Goal: Information Seeking & Learning: Learn about a topic

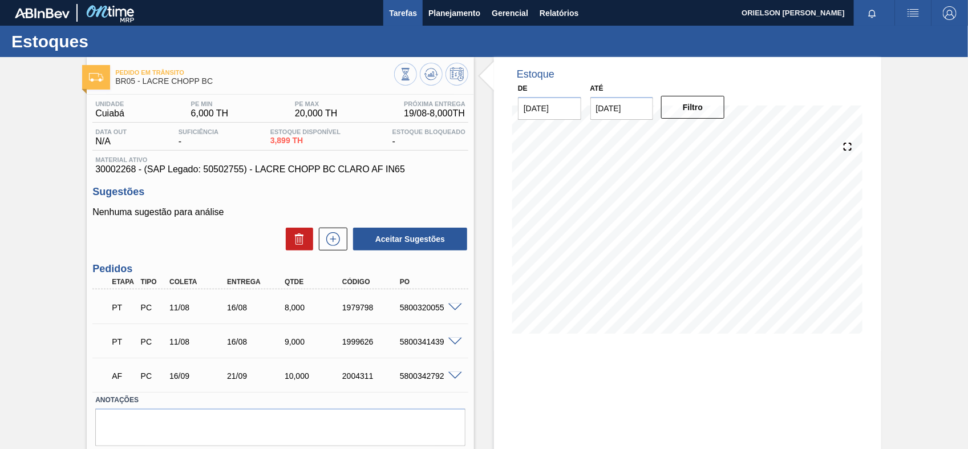
click at [400, 13] on span "Tarefas" at bounding box center [403, 13] width 28 height 14
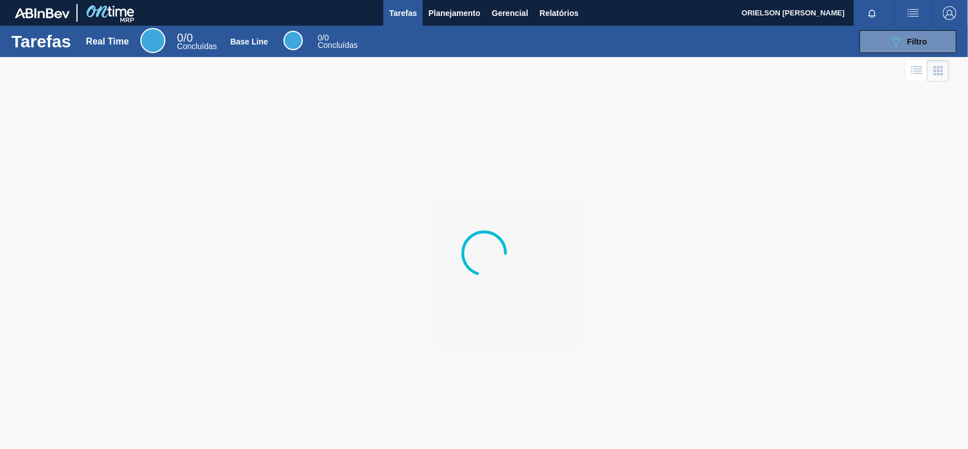
click at [431, 14] on span "Planejamento" at bounding box center [454, 13] width 52 height 14
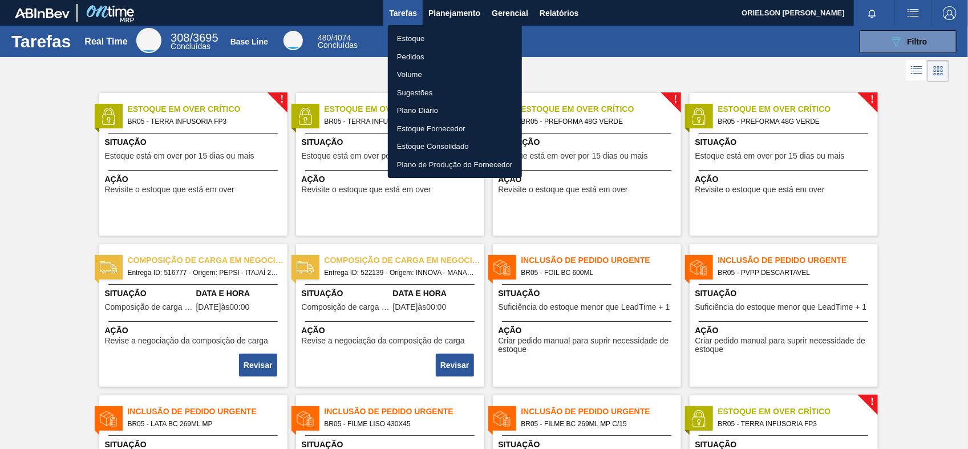
click at [412, 36] on li "Estoque" at bounding box center [455, 39] width 134 height 18
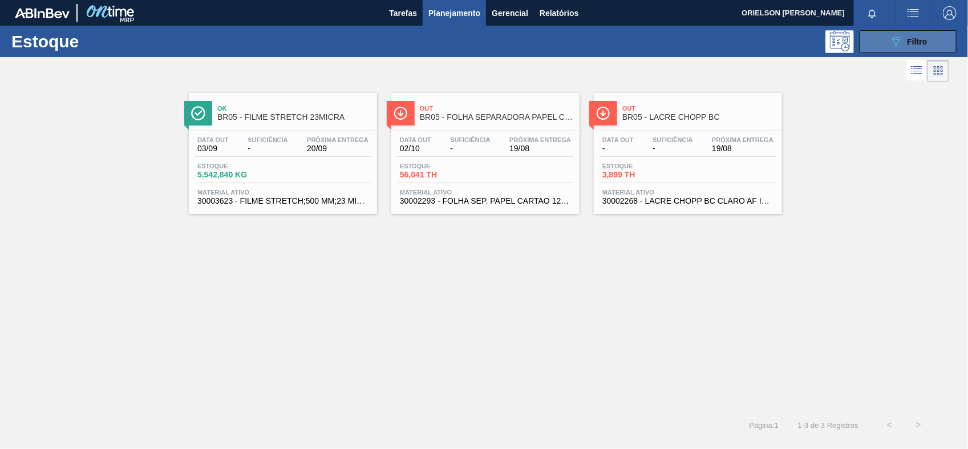
click at [887, 44] on button "089F7B8B-B2A5-4AFE-B5C0-19BA573D28AC Filtro" at bounding box center [907, 41] width 97 height 23
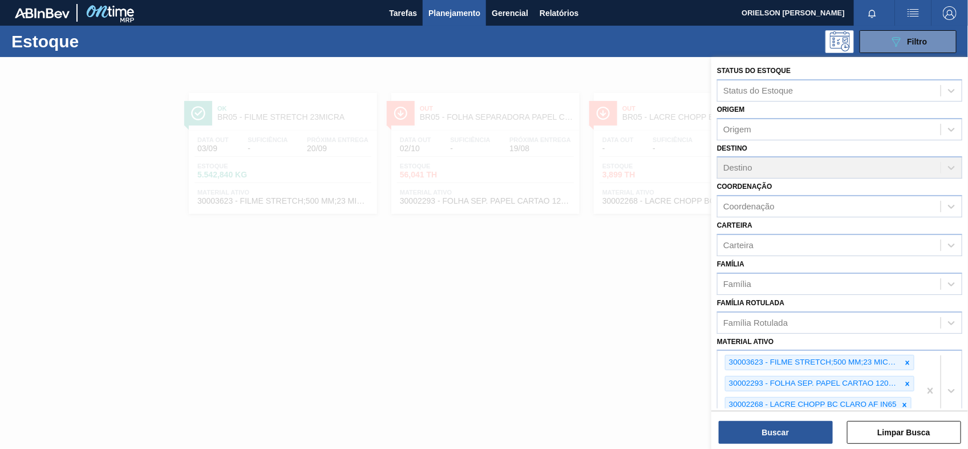
click at [626, 240] on div at bounding box center [484, 281] width 968 height 449
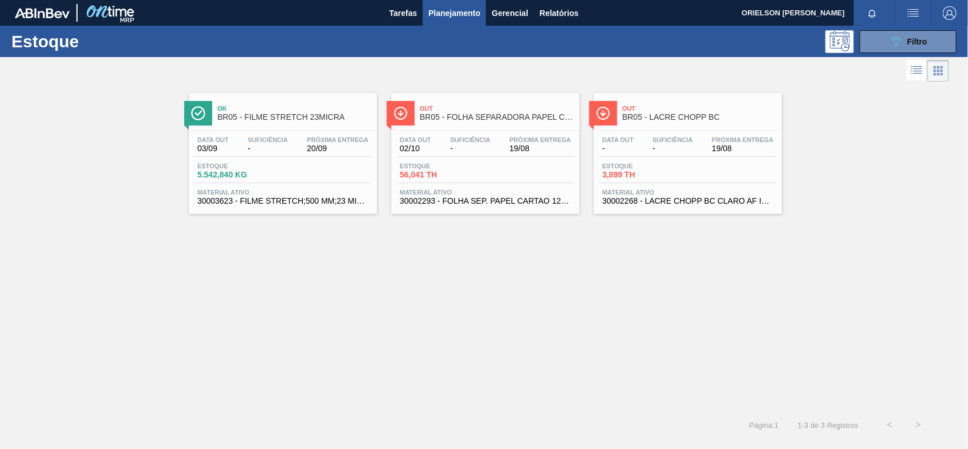
click at [506, 162] on div "Estoque 56,041 TH" at bounding box center [485, 172] width 177 height 21
click at [220, 161] on div "Data out 03/09 Suficiência - Próxima Entrega 20/09 Estoque 5.542,840 KG Materia…" at bounding box center [283, 170] width 188 height 78
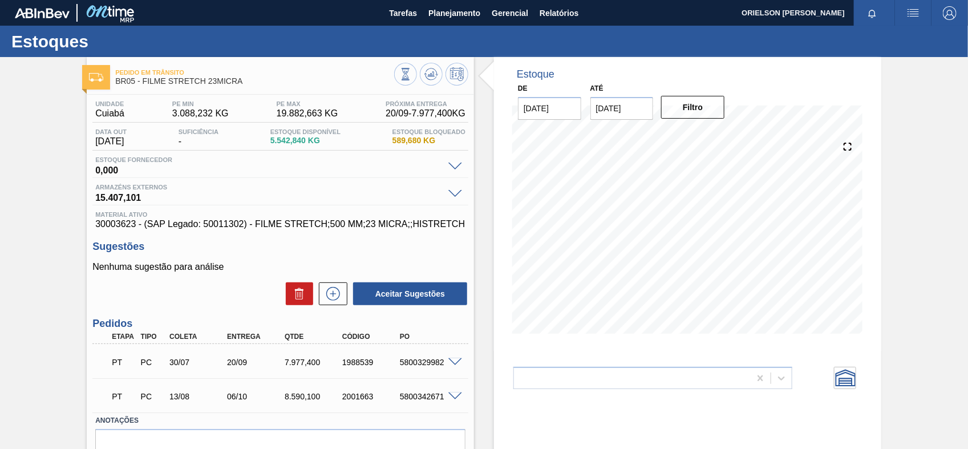
click at [132, 18] on img at bounding box center [109, 13] width 55 height 26
click at [446, 18] on span "Planejamento" at bounding box center [454, 13] width 52 height 14
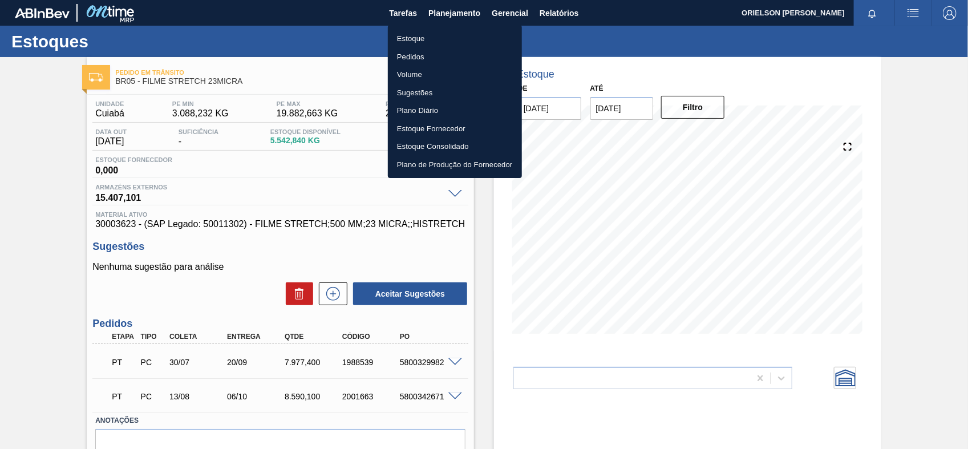
click at [462, 40] on li "Estoque" at bounding box center [455, 39] width 134 height 18
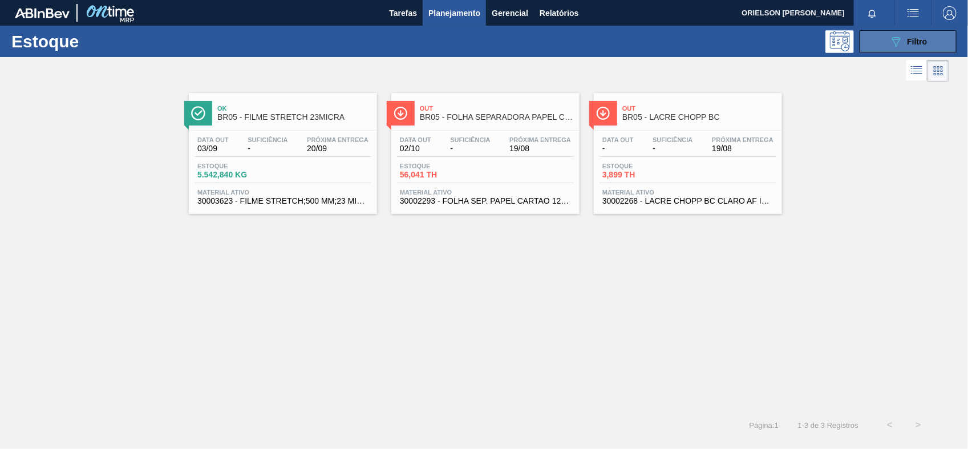
click at [899, 33] on button "089F7B8B-B2A5-4AFE-B5C0-19BA573D28AC Filtro" at bounding box center [907, 41] width 97 height 23
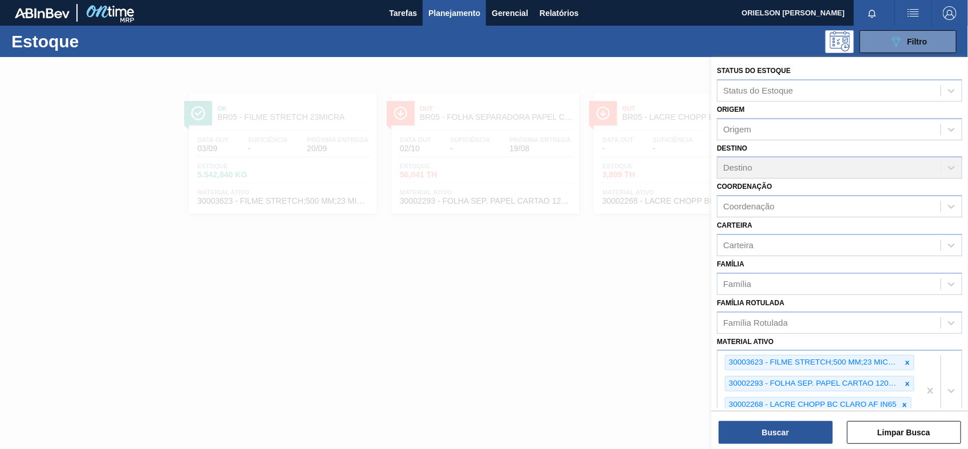
click at [901, 357] on div at bounding box center [907, 362] width 13 height 14
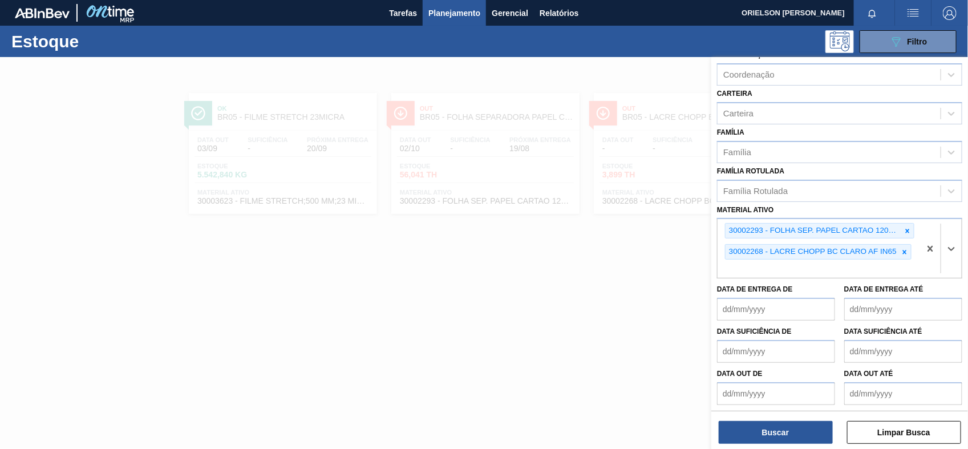
paste ativo "30003623"
type ativo "30003623"
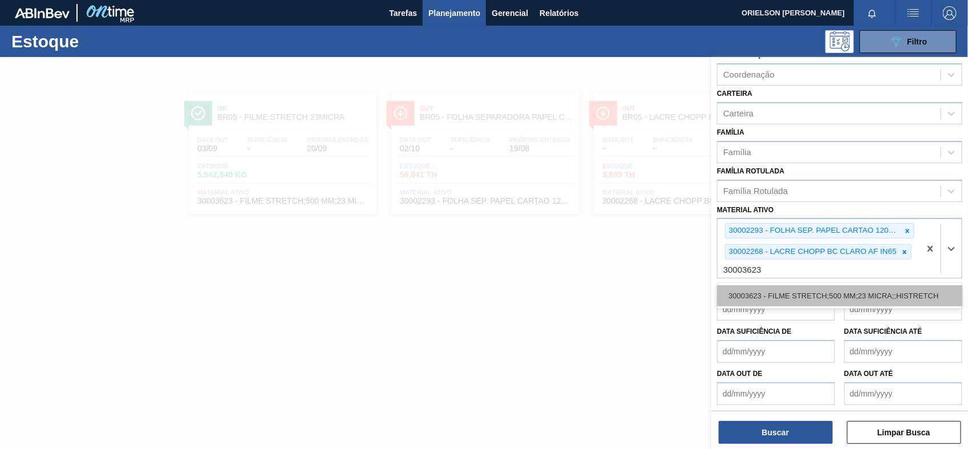
click at [818, 285] on div "30003623 - FILME STRETCH;500 MM;23 MICRA;;HISTRETCH" at bounding box center [839, 295] width 245 height 21
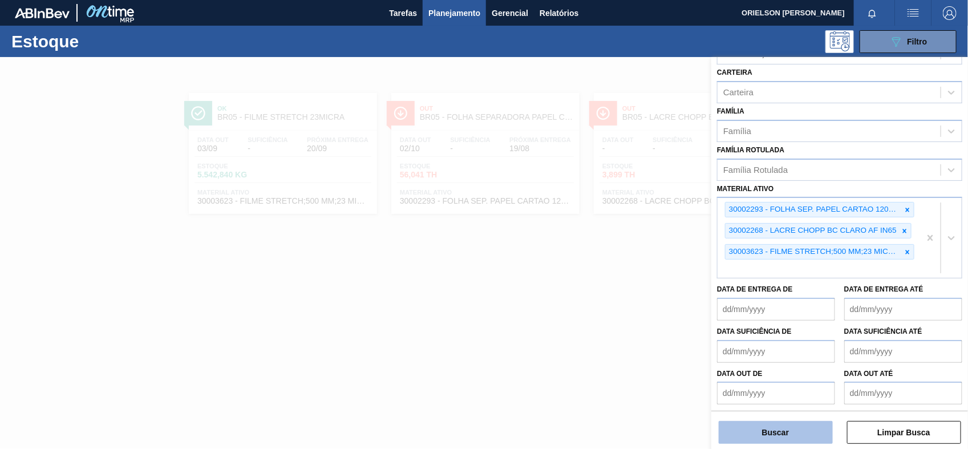
click at [826, 429] on button "Buscar" at bounding box center [775, 432] width 114 height 23
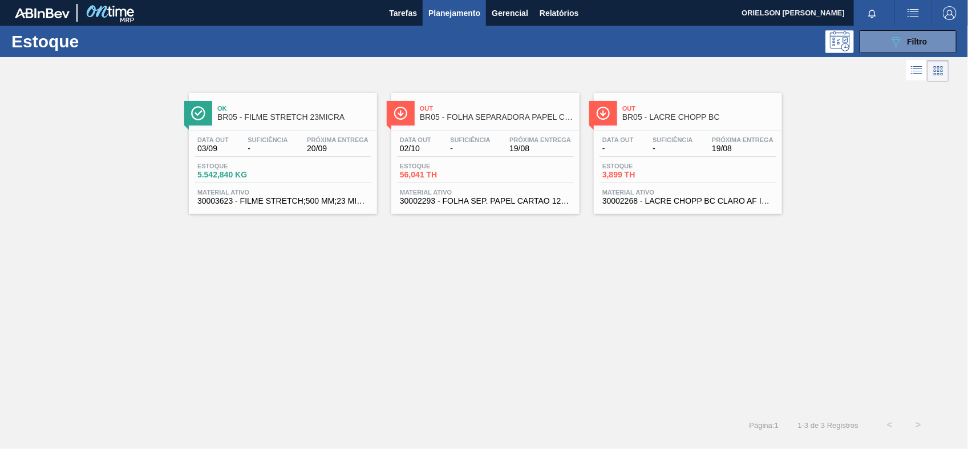
click at [320, 185] on div "Data out 03/09 Suficiência - Próxima Entrega 20/09 Estoque 5.542,840 KG Materia…" at bounding box center [283, 170] width 188 height 78
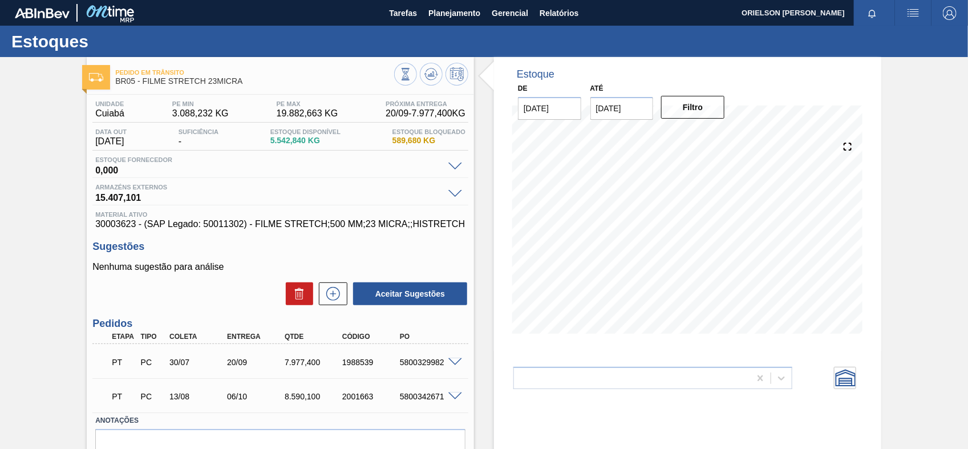
scroll to position [58, 0]
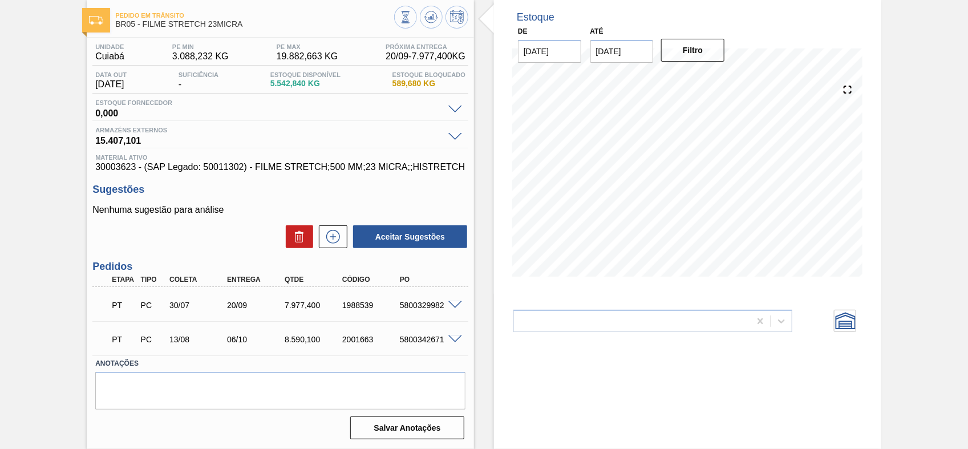
click at [458, 299] on div "PT PC 30/07 20/09 7.977,400 1988539 5800329982" at bounding box center [280, 304] width 376 height 29
click at [457, 301] on span at bounding box center [455, 305] width 14 height 9
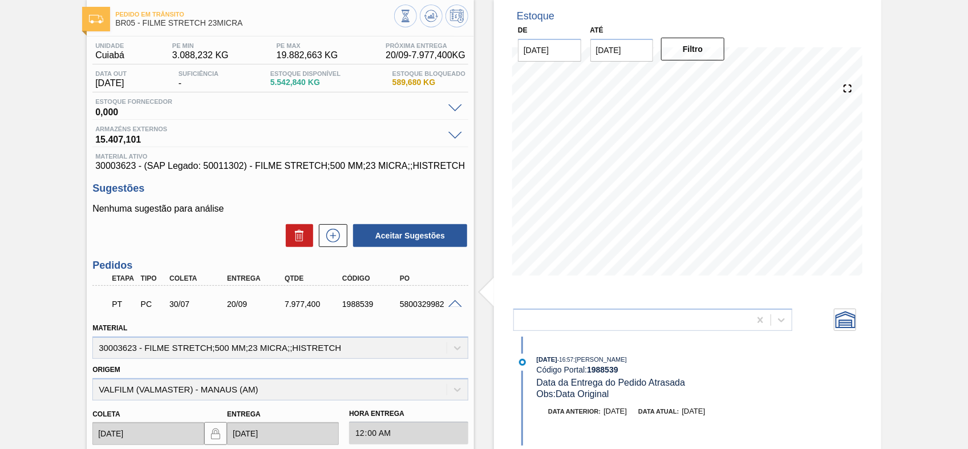
click at [450, 303] on span at bounding box center [455, 304] width 14 height 9
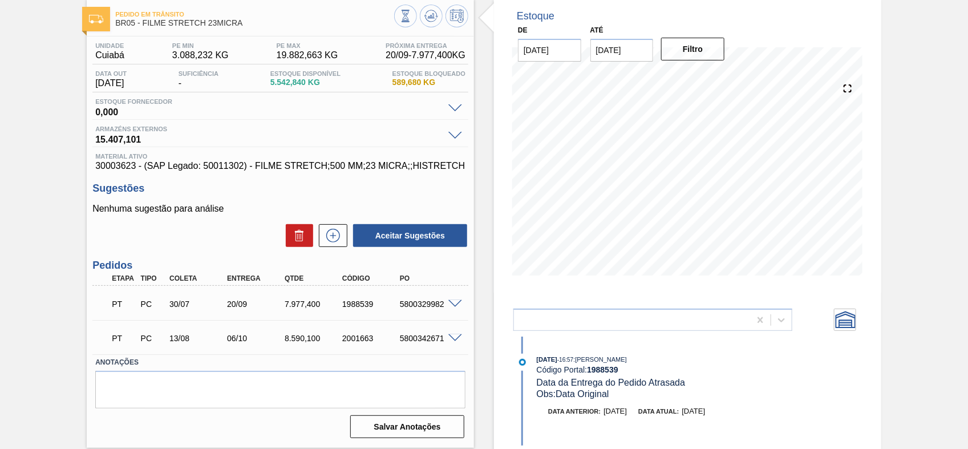
scroll to position [64, 0]
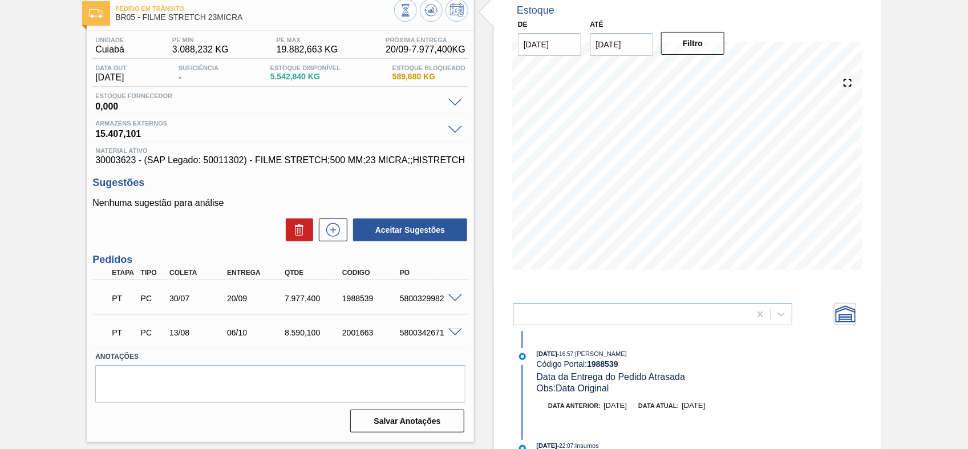
click at [415, 51] on span "20/09 - 7.977,400 KG" at bounding box center [425, 49] width 80 height 10
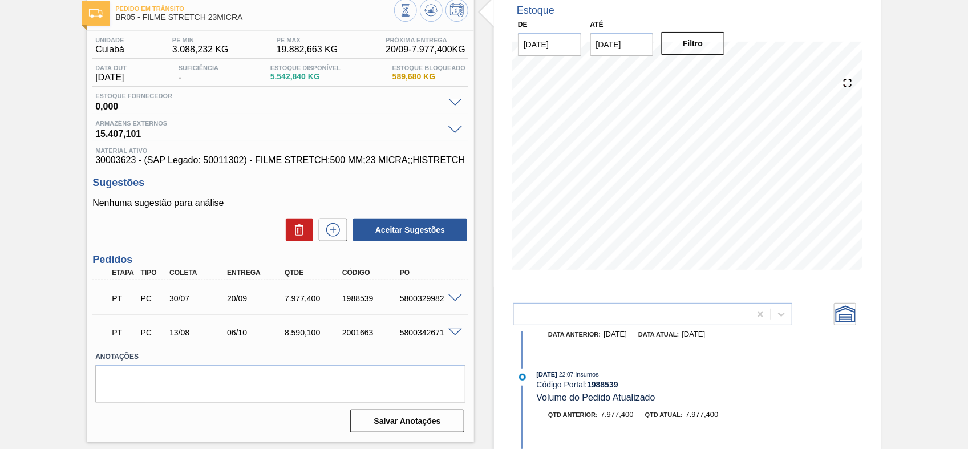
scroll to position [0, 0]
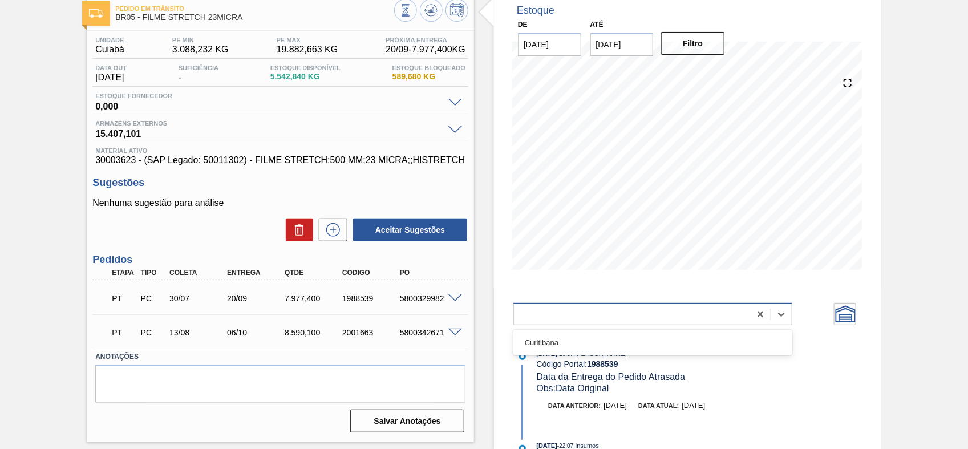
click at [718, 312] on div at bounding box center [632, 314] width 236 height 17
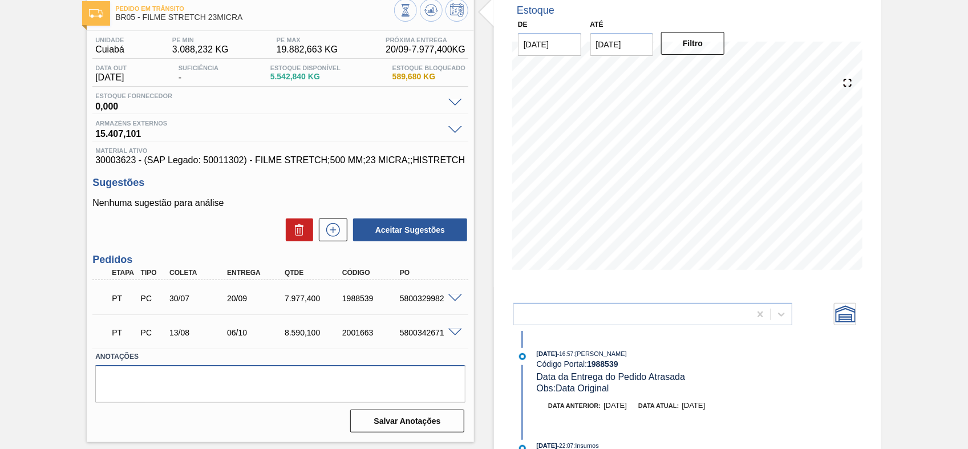
click at [238, 385] on textarea at bounding box center [280, 384] width 370 height 38
type textarea "F"
click at [850, 314] on icon at bounding box center [845, 313] width 20 height 17
click at [213, 0] on html "Tarefas Planejamento Gerencial Relatórios ORIELSON PEDROZO JACINTHO Marcar toda…" at bounding box center [484, 0] width 968 height 0
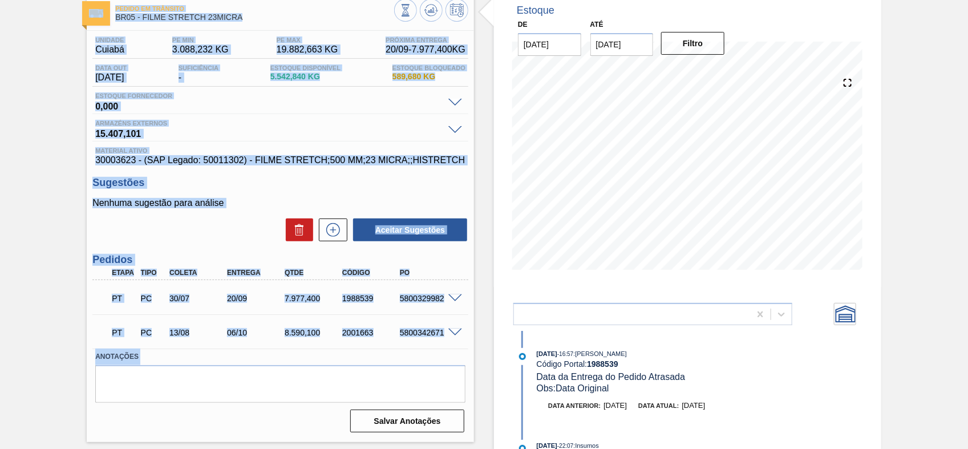
click at [190, 184] on h3 "Sugestões" at bounding box center [280, 183] width 376 height 12
click at [121, 169] on div "Unidade Cuiabá PE MIN 3.088,232 KG PE MAX 19.882,663 KG Próxima Entrega 20/09 -…" at bounding box center [280, 233] width 387 height 405
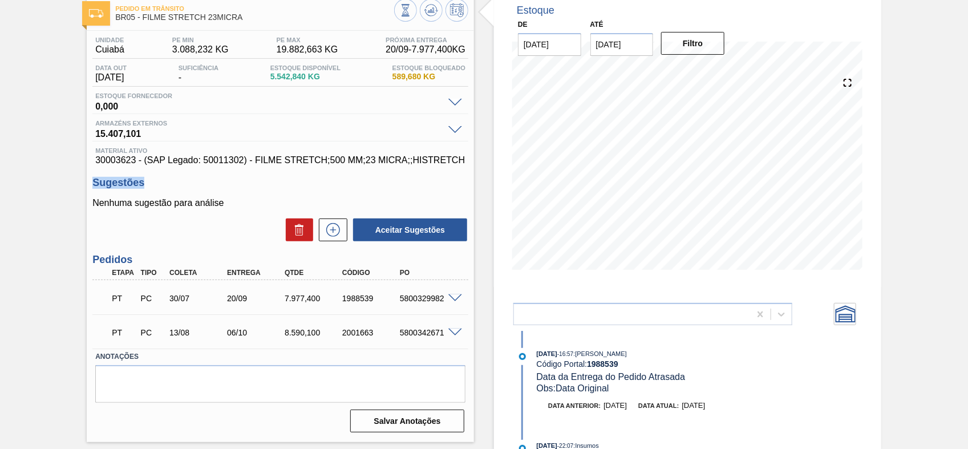
click at [121, 169] on div "Unidade Cuiabá PE MIN 3.088,232 KG PE MAX 19.882,663 KG Próxima Entrega 20/09 -…" at bounding box center [280, 233] width 387 height 405
click at [118, 165] on span "30003623 - (SAP Legado: 50011302) - FILME STRETCH;500 MM;23 MICRA;;HISTRETCH" at bounding box center [280, 160] width 370 height 10
copy span "30003623"
click at [246, 169] on div "Unidade Cuiabá PE MIN 3.088,232 KG PE MAX 19.882,663 KG Próxima Entrega 20/09 -…" at bounding box center [280, 233] width 387 height 405
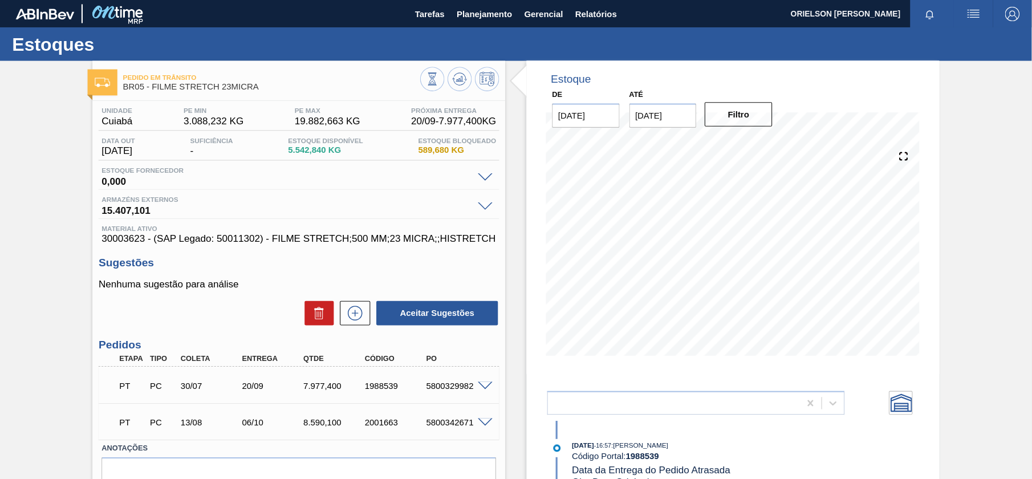
scroll to position [64, 0]
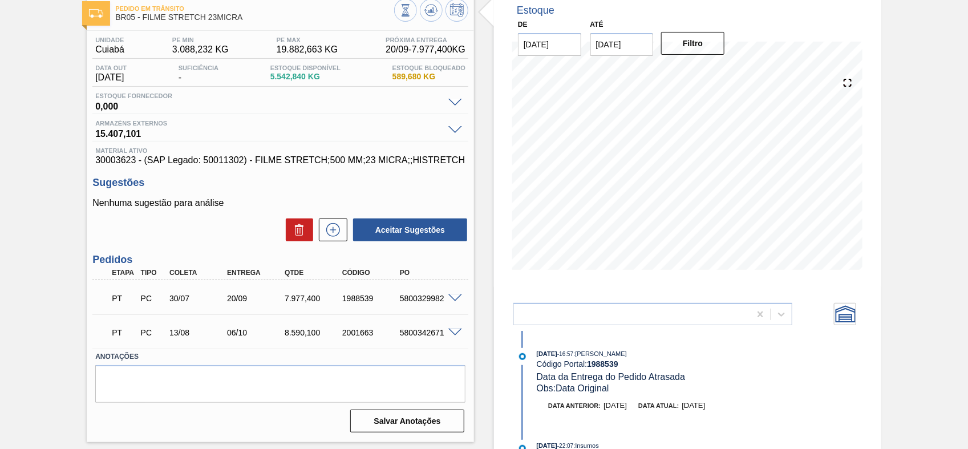
click at [246, 154] on span "Material ativo" at bounding box center [280, 150] width 370 height 7
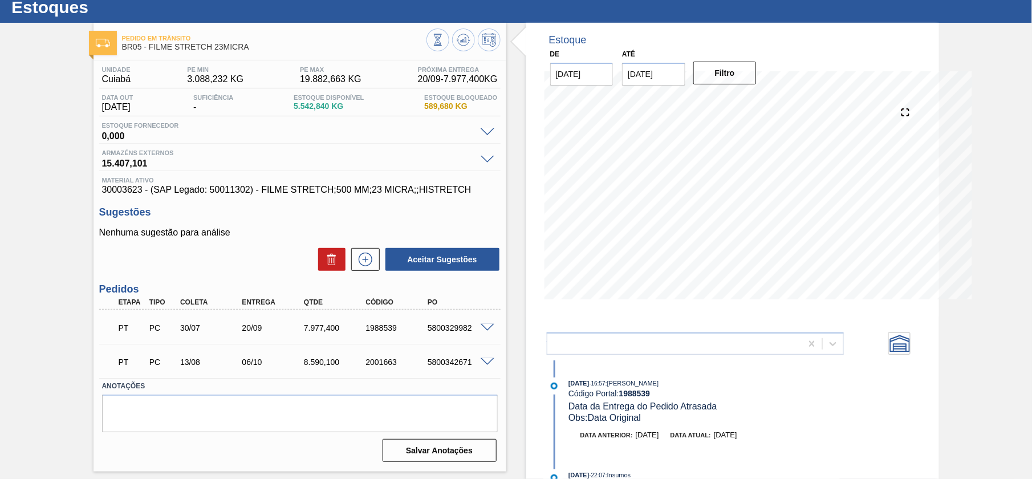
scroll to position [0, 0]
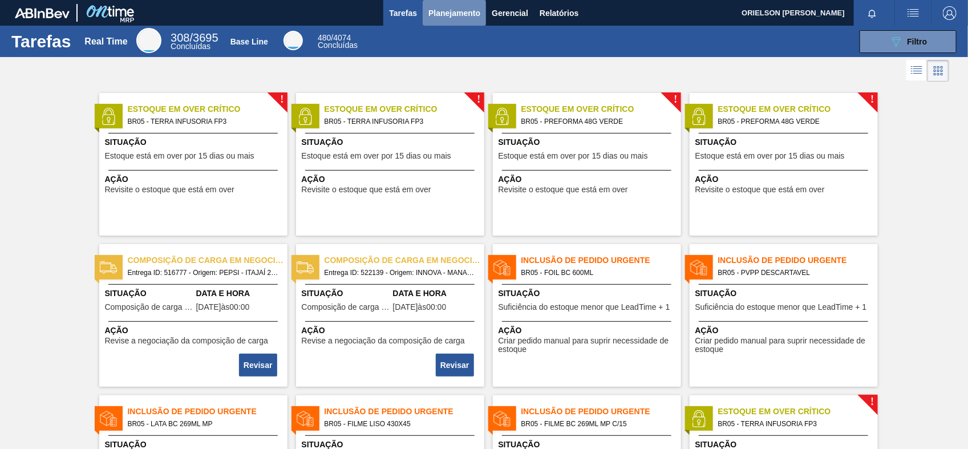
click at [429, 7] on span "Planejamento" at bounding box center [454, 13] width 52 height 14
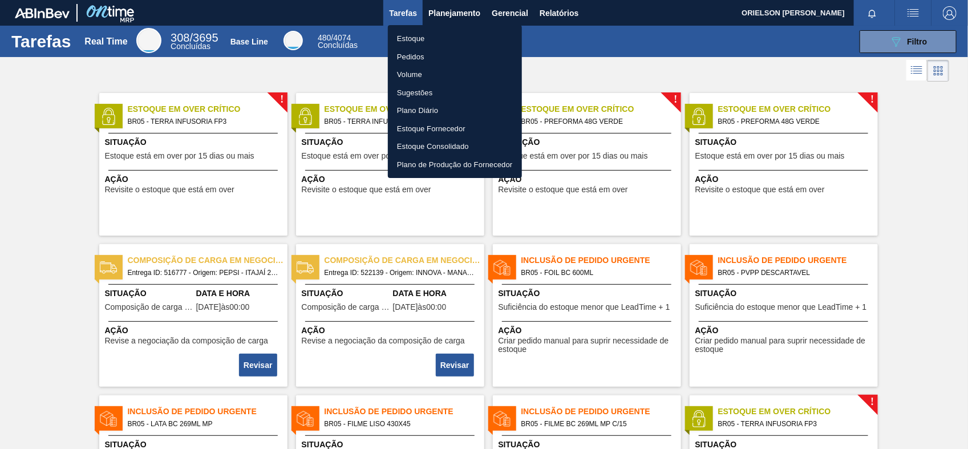
click at [426, 41] on li "Estoque" at bounding box center [455, 39] width 134 height 18
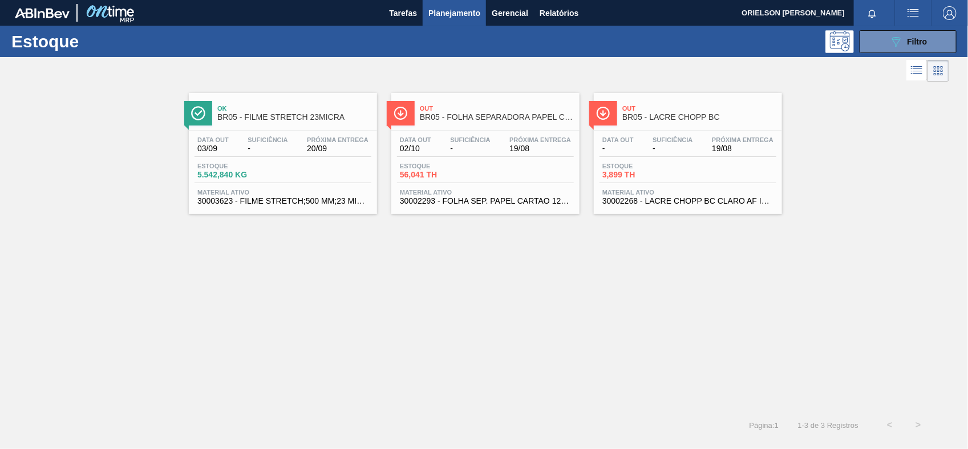
click at [688, 149] on span "-" at bounding box center [672, 148] width 40 height 9
click at [480, 129] on div "Out BR05 - FOLHA SEPARADORA PAPEL CARTÃO Data out 02/10 Suficiência - Próxima E…" at bounding box center [485, 153] width 188 height 121
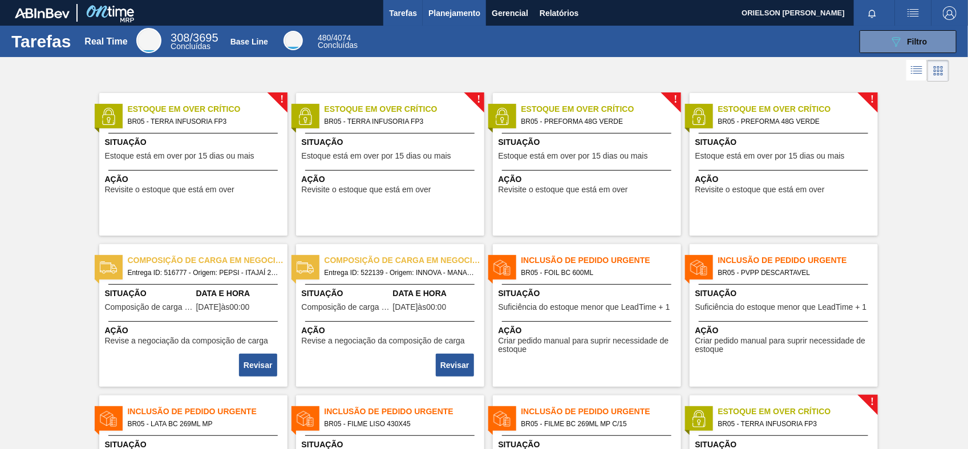
click at [431, 7] on span "Planejamento" at bounding box center [454, 13] width 52 height 14
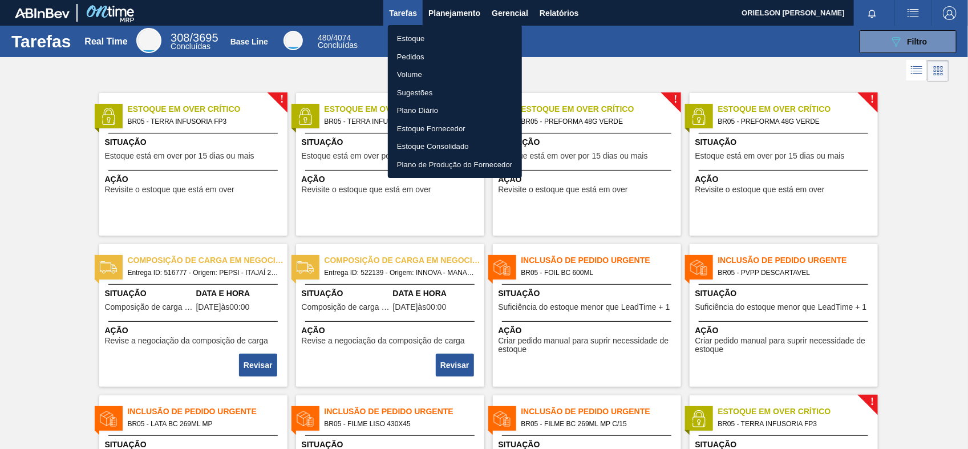
click at [412, 38] on li "Estoque" at bounding box center [455, 39] width 134 height 18
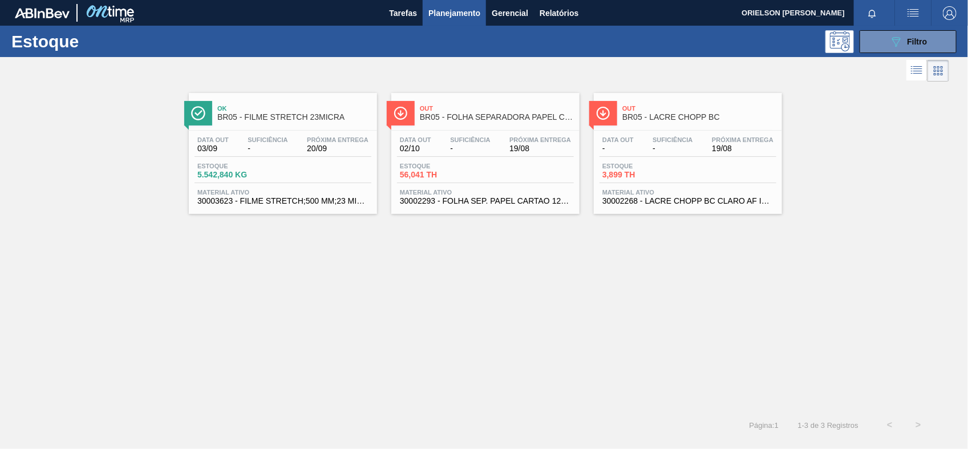
click at [693, 175] on div "Estoque 3,899 TH" at bounding box center [687, 172] width 177 height 21
